Goal: Transaction & Acquisition: Purchase product/service

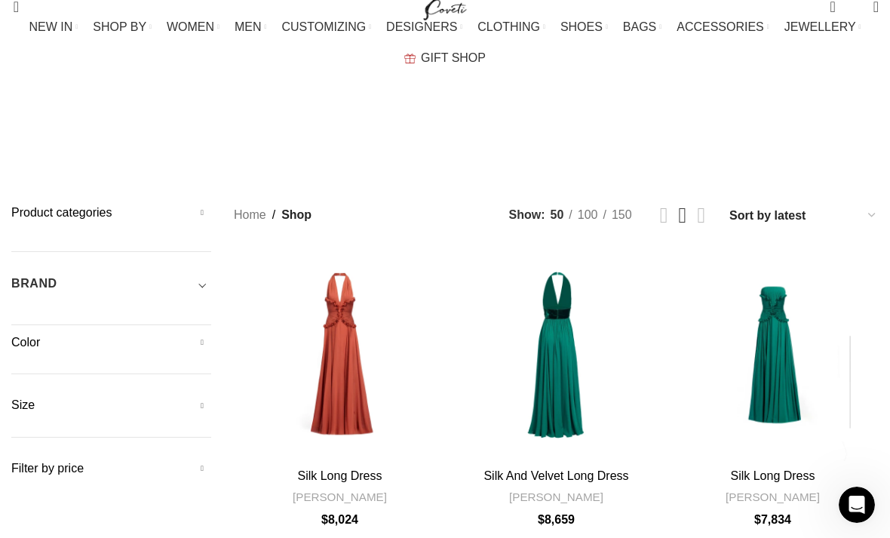
scroll to position [11, 0]
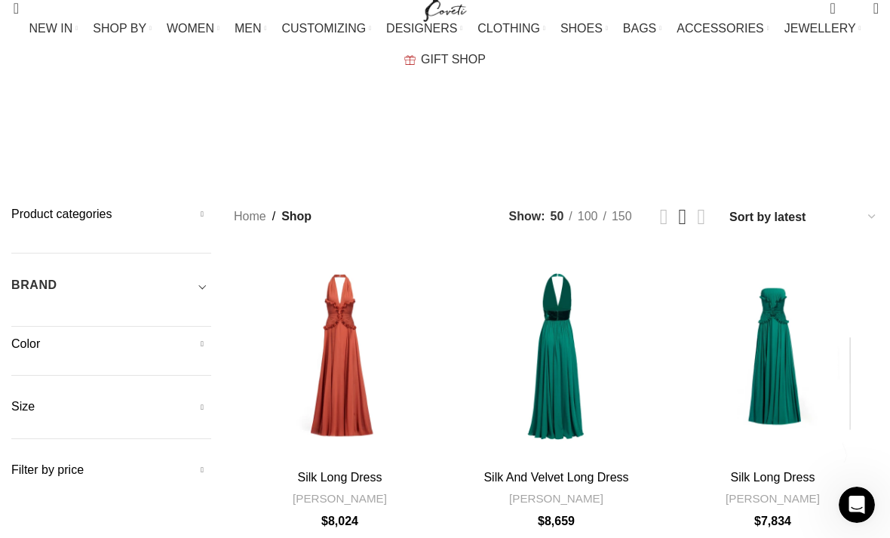
click at [63, 276] on div "BRAND" at bounding box center [111, 289] width 200 height 27
click at [202, 276] on span "Toggle filter" at bounding box center [202, 285] width 18 height 18
click at [207, 276] on span "Toggle filter" at bounding box center [202, 285] width 18 height 18
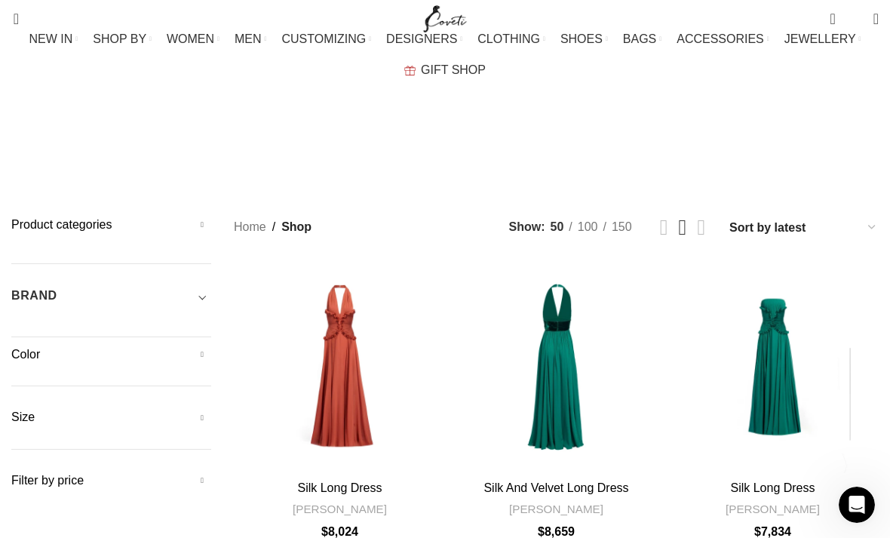
click at [623, 46] on span "BAGS" at bounding box center [639, 39] width 33 height 14
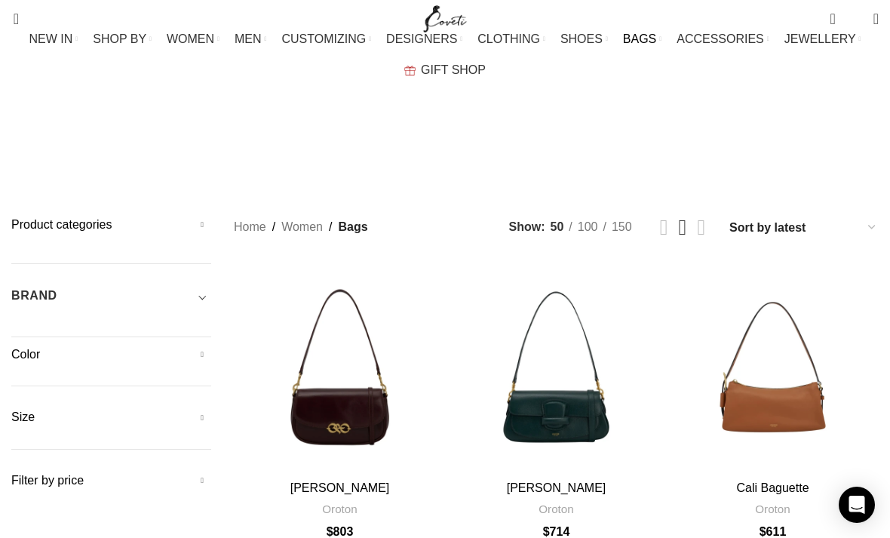
click at [54, 287] on h5 "BRAND" at bounding box center [34, 295] width 46 height 17
click at [60, 333] on span "Any Brand" at bounding box center [35, 339] width 49 height 12
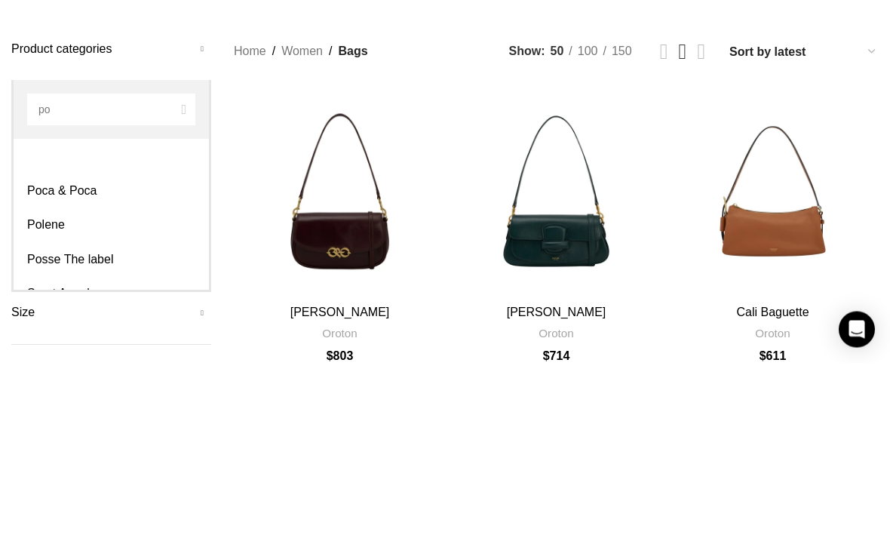
type input "pol"
select select "polene"
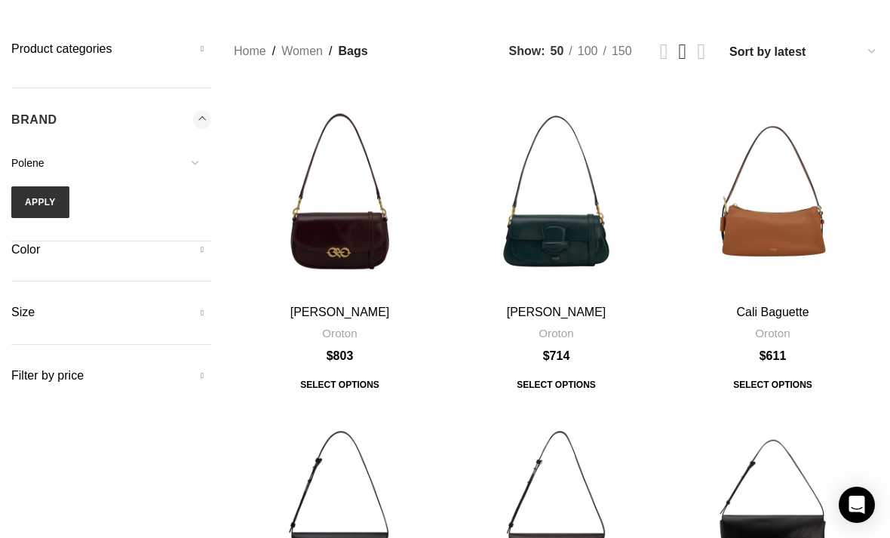
click at [45, 186] on button "Apply" at bounding box center [40, 202] width 58 height 32
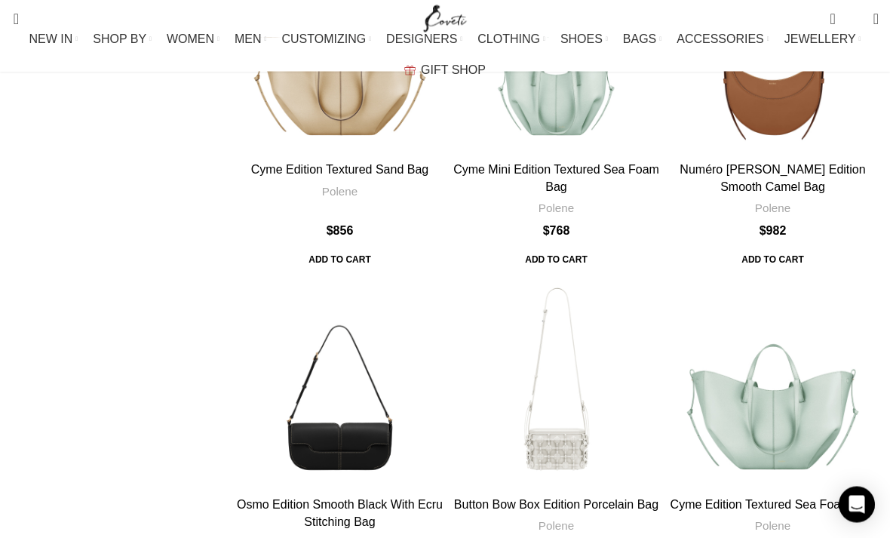
scroll to position [4610, 0]
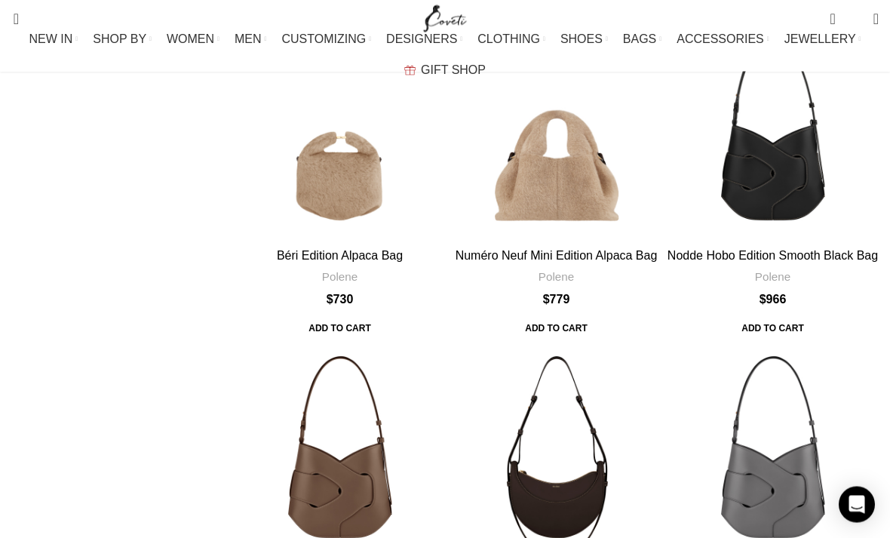
scroll to position [4416, 0]
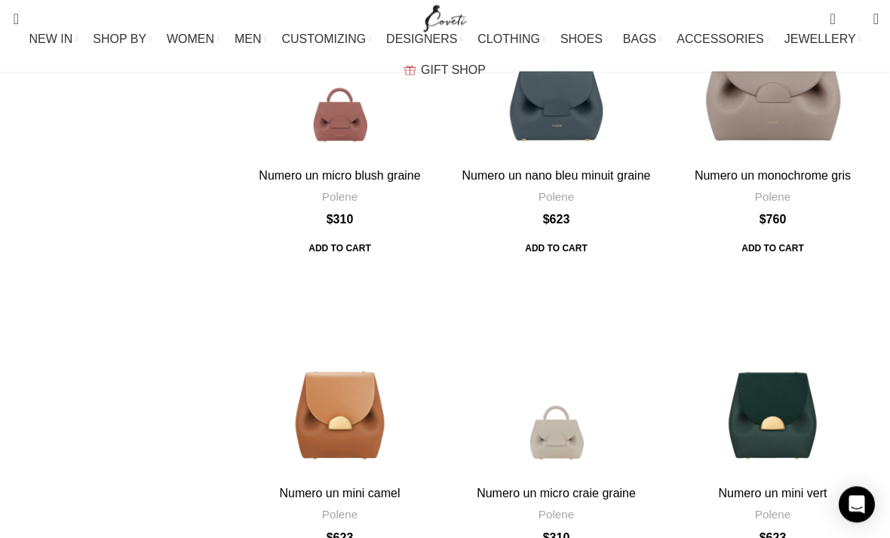
scroll to position [4581, 0]
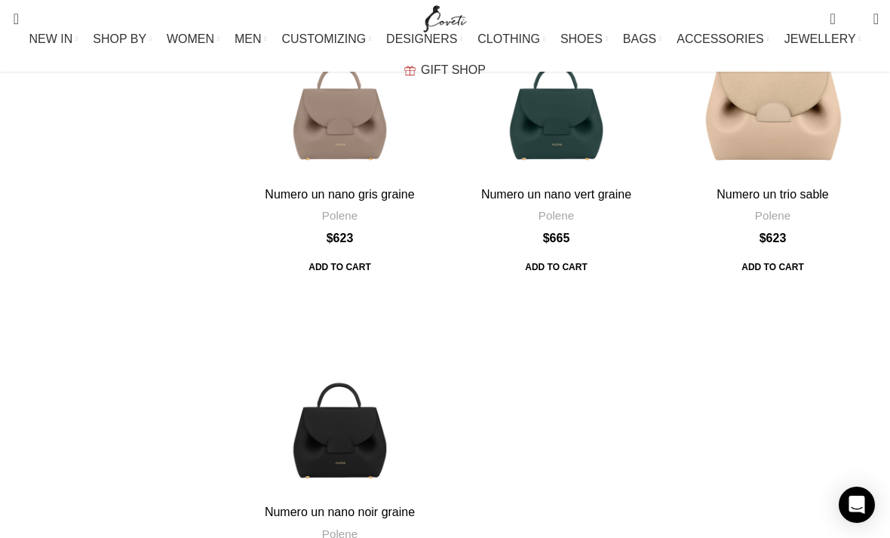
scroll to position [1876, 0]
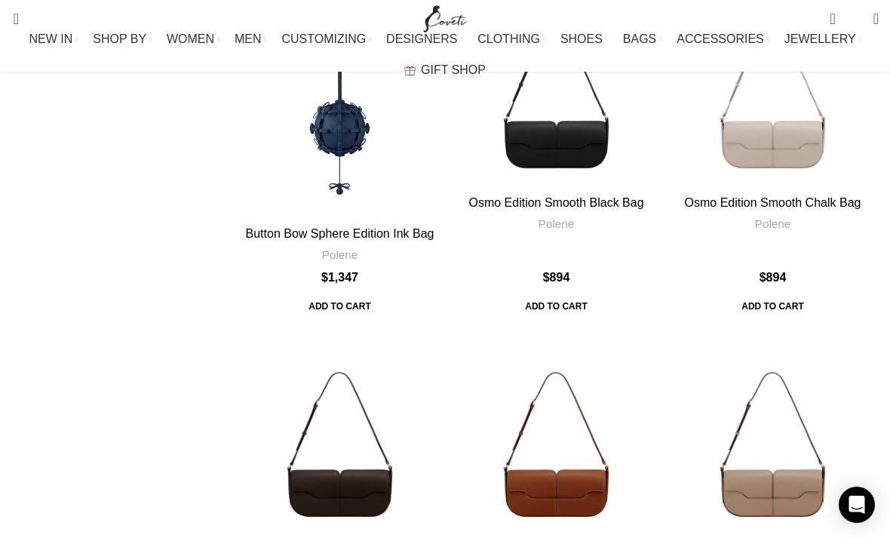
scroll to position [3901, 0]
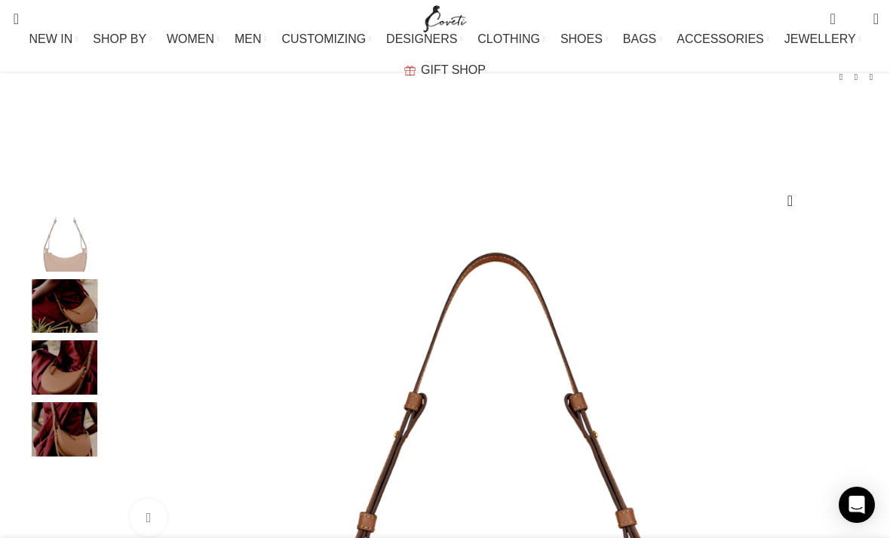
scroll to position [0, 603]
click at [65, 323] on img "2 / 4" at bounding box center [65, 306] width 92 height 54
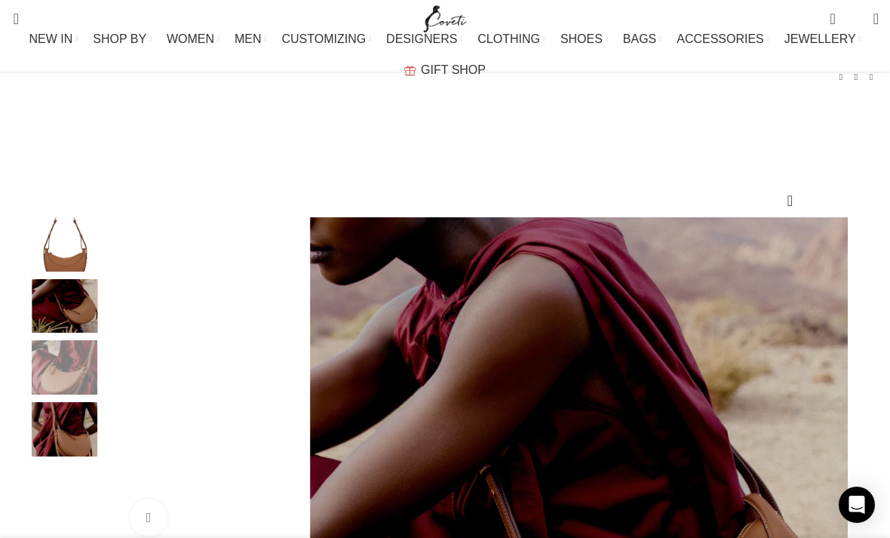
click at [53, 394] on img "3 / 4" at bounding box center [65, 367] width 92 height 54
click at [72, 442] on img "4 / 4" at bounding box center [65, 429] width 92 height 54
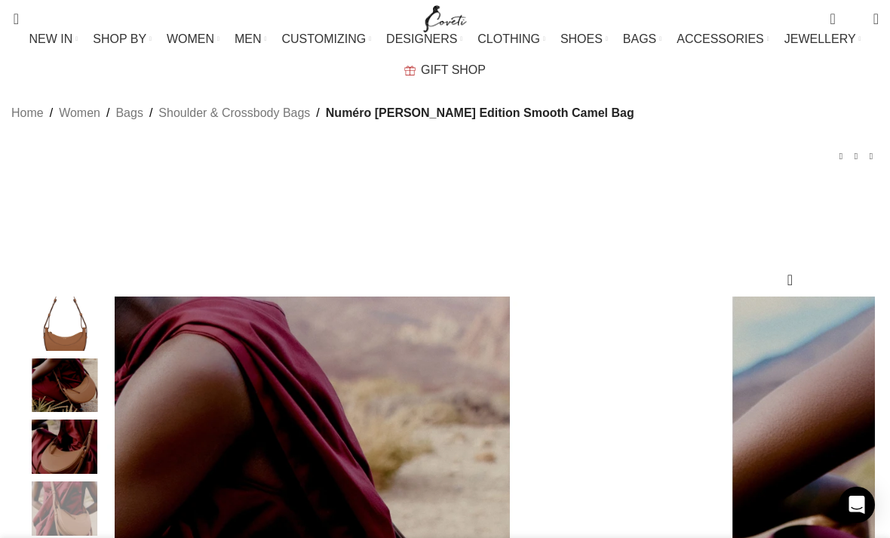
scroll to position [0, 905]
